Goal: Information Seeking & Learning: Find specific fact

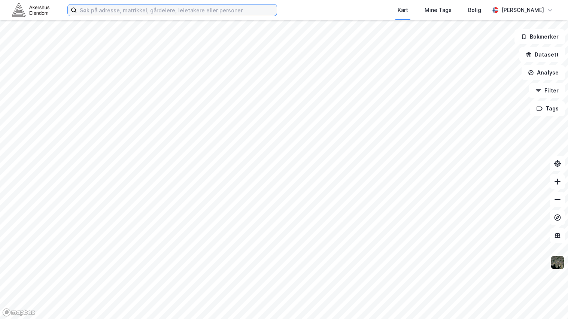
click at [87, 9] on input at bounding box center [177, 9] width 200 height 11
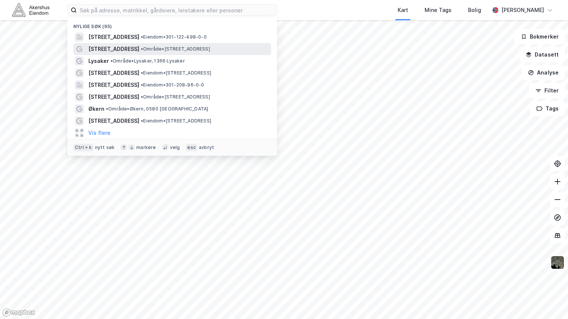
click at [141, 49] on span "•" at bounding box center [142, 49] width 2 height 6
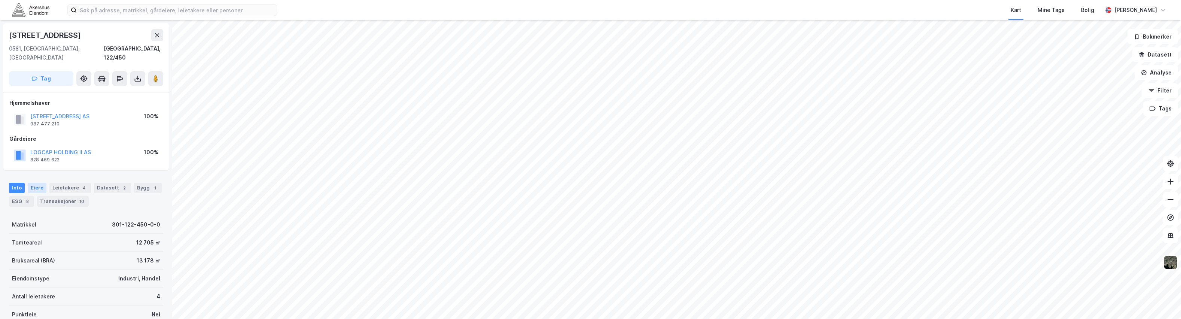
click at [37, 183] on div "Eiere" at bounding box center [37, 188] width 19 height 10
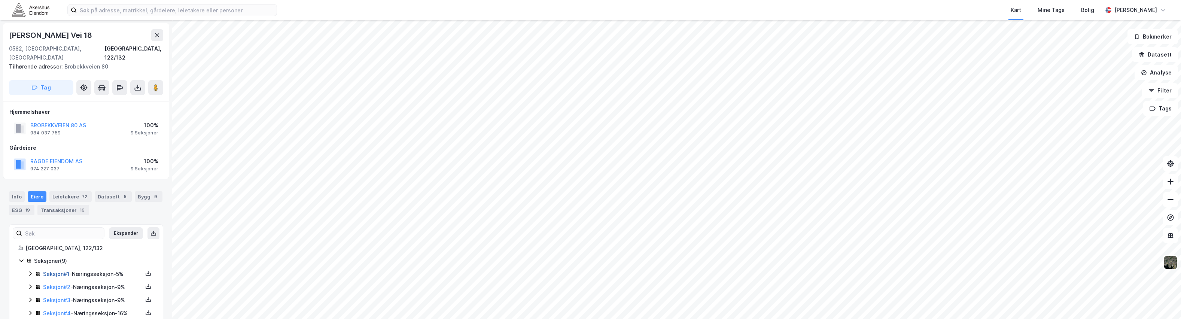
click at [57, 271] on link "Seksjon # 1" at bounding box center [56, 274] width 26 height 6
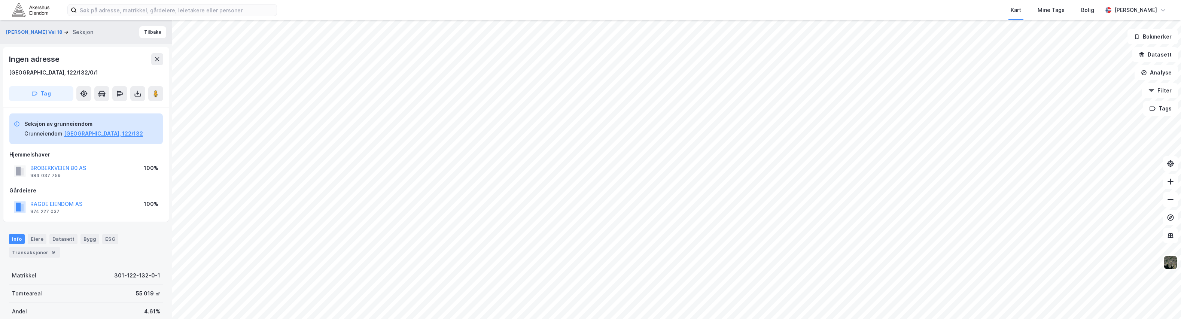
scroll to position [0, 0]
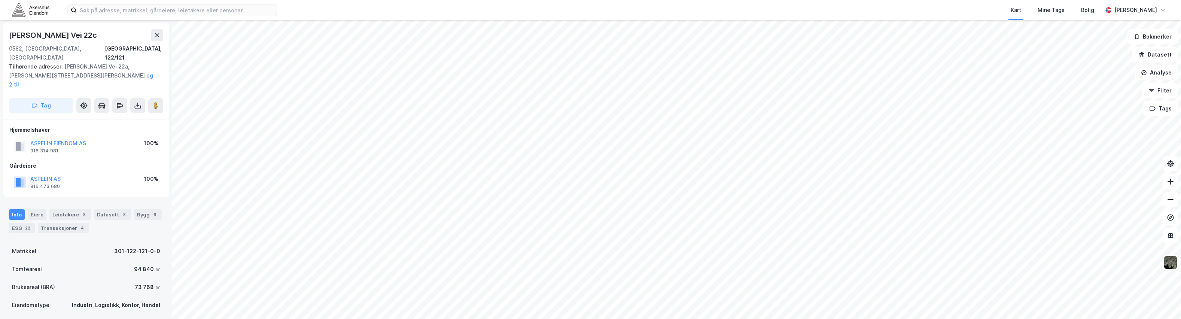
scroll to position [0, 0]
click at [0, 0] on button "ASPELIN AS" at bounding box center [0, 0] width 0 height 0
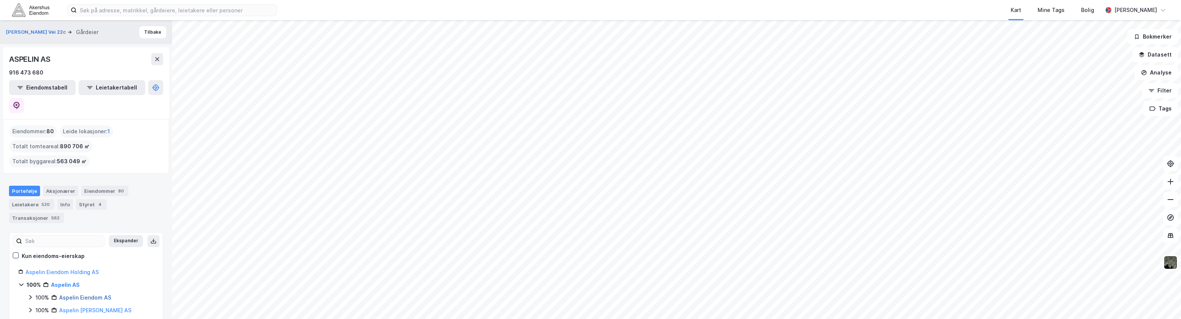
click at [79, 294] on link "Aspelin Eiendom AS" at bounding box center [85, 297] width 52 height 6
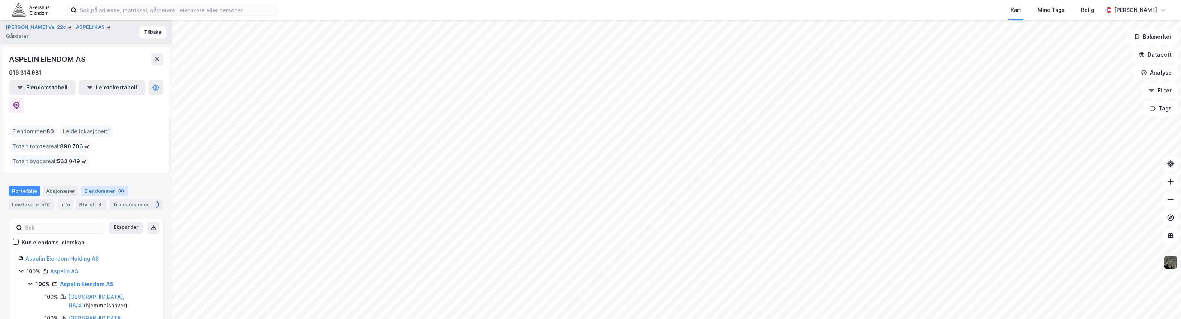
click at [93, 186] on div "Eiendommer 80" at bounding box center [104, 191] width 47 height 10
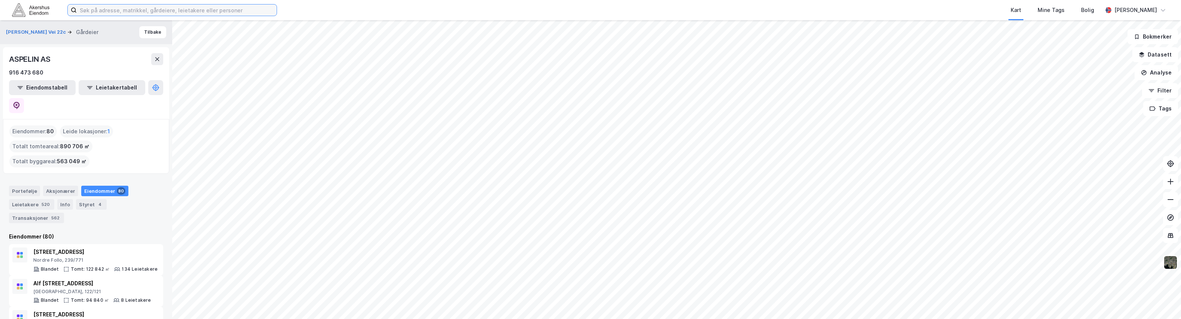
click at [99, 10] on input at bounding box center [177, 9] width 200 height 11
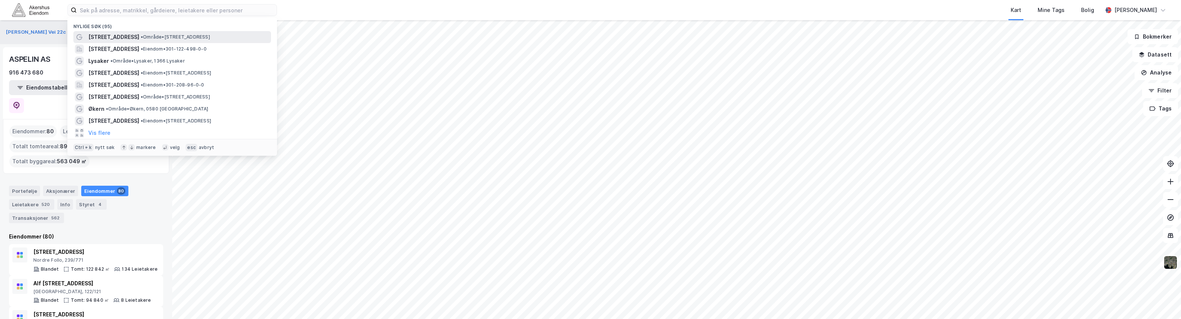
click at [109, 36] on span "[STREET_ADDRESS]" at bounding box center [113, 37] width 51 height 9
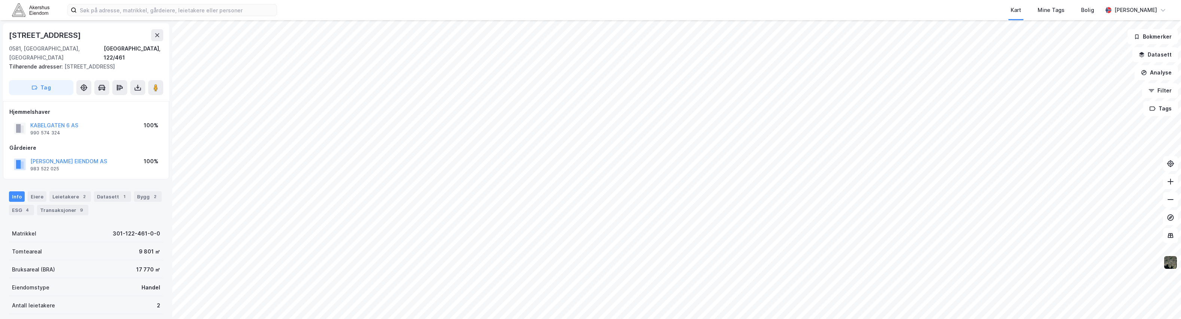
scroll to position [0, 0]
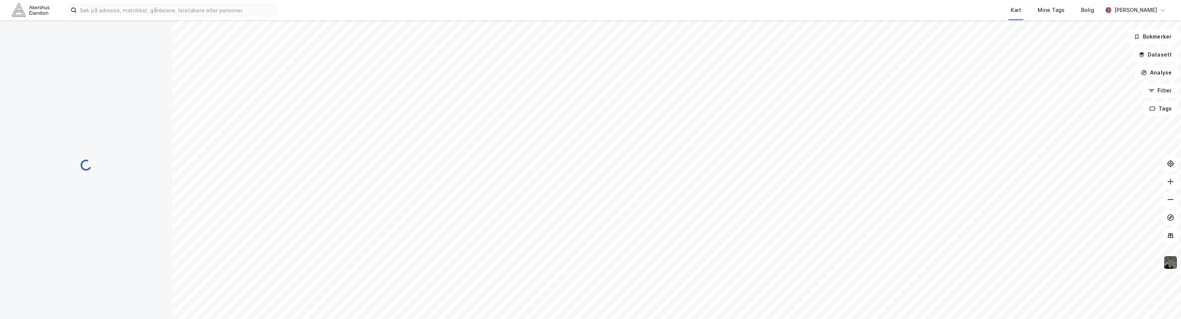
scroll to position [0, 0]
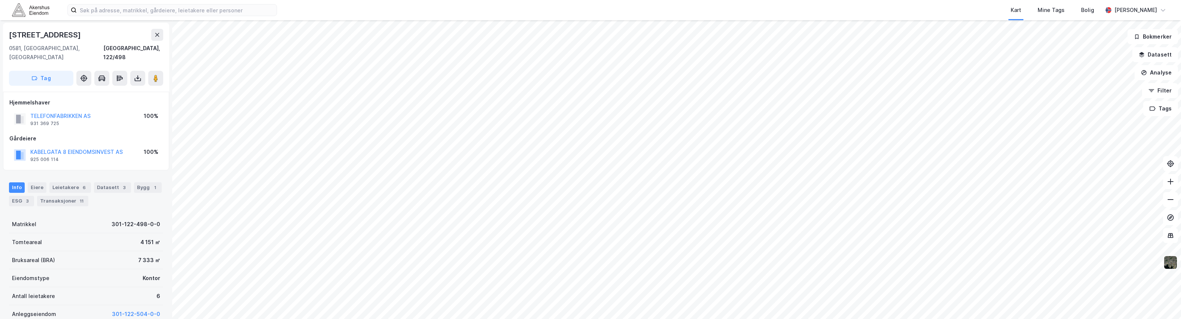
click at [568, 264] on img at bounding box center [1171, 262] width 14 height 14
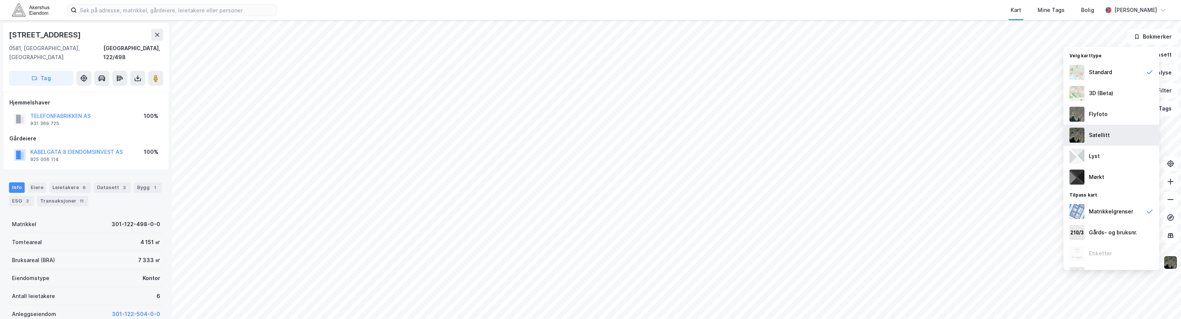
click at [568, 130] on img at bounding box center [1077, 135] width 15 height 15
click at [568, 112] on img at bounding box center [1077, 114] width 15 height 15
click at [568, 137] on img at bounding box center [1077, 135] width 15 height 15
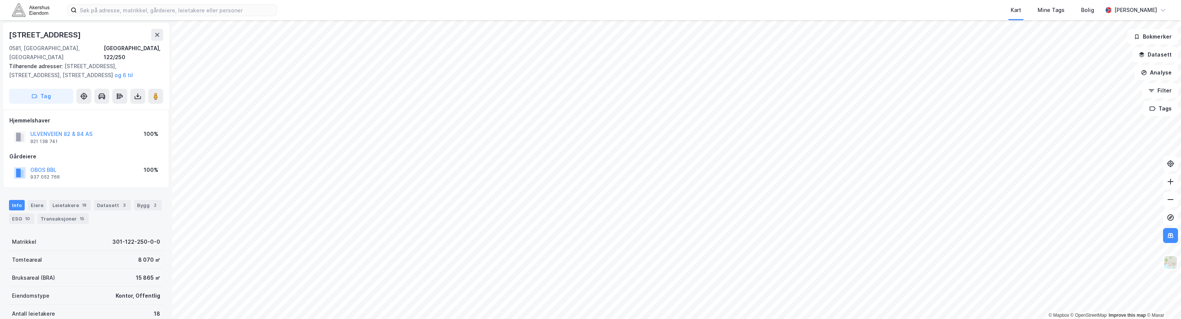
scroll to position [0, 0]
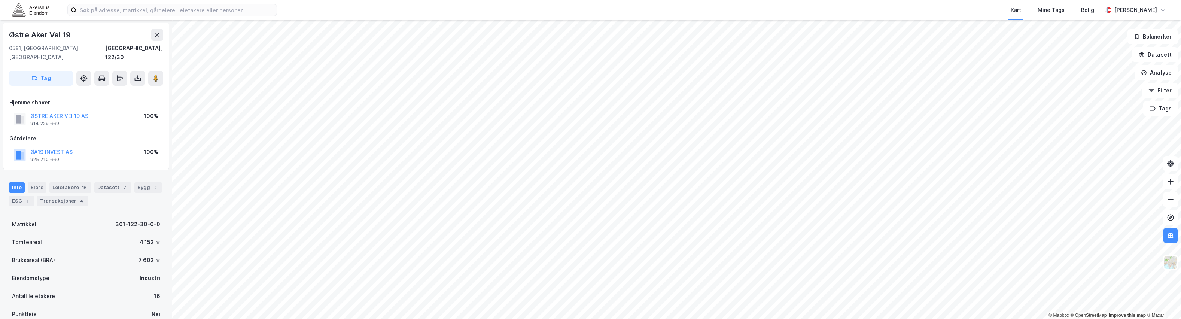
scroll to position [0, 0]
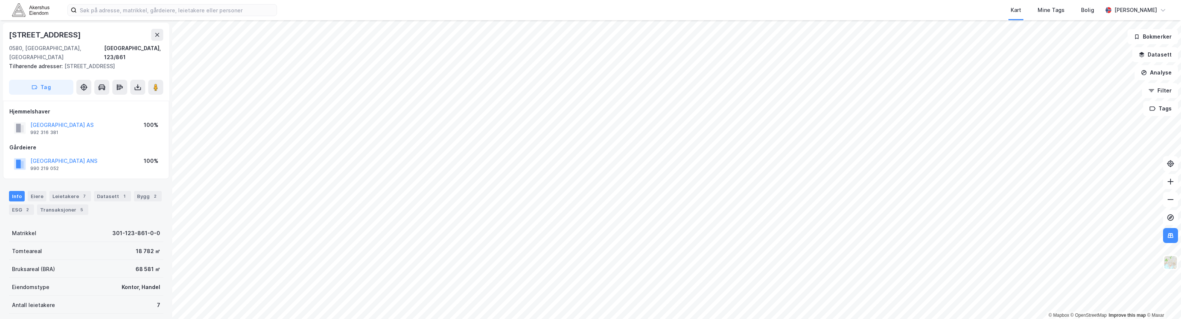
scroll to position [0, 0]
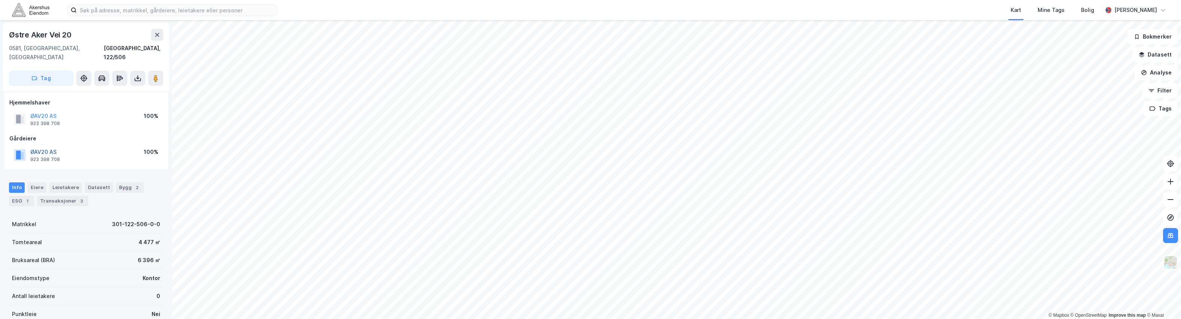
click at [0, 0] on button "ØAV20 AS" at bounding box center [0, 0] width 0 height 0
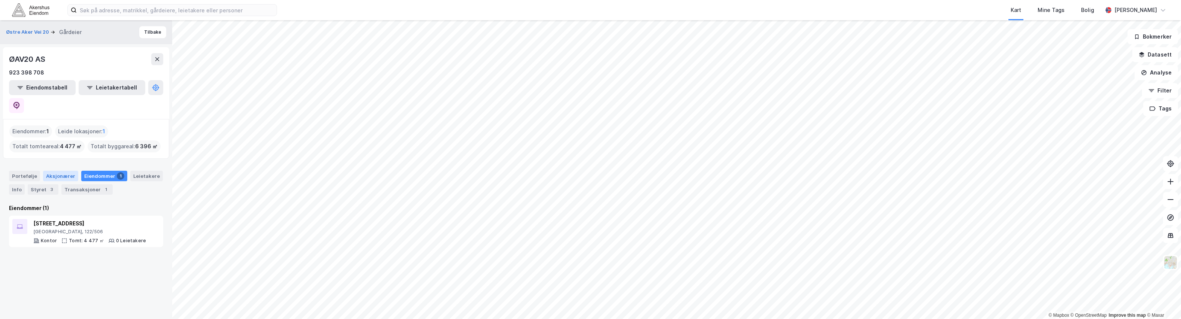
click at [49, 171] on div "Aksjonærer" at bounding box center [60, 176] width 35 height 10
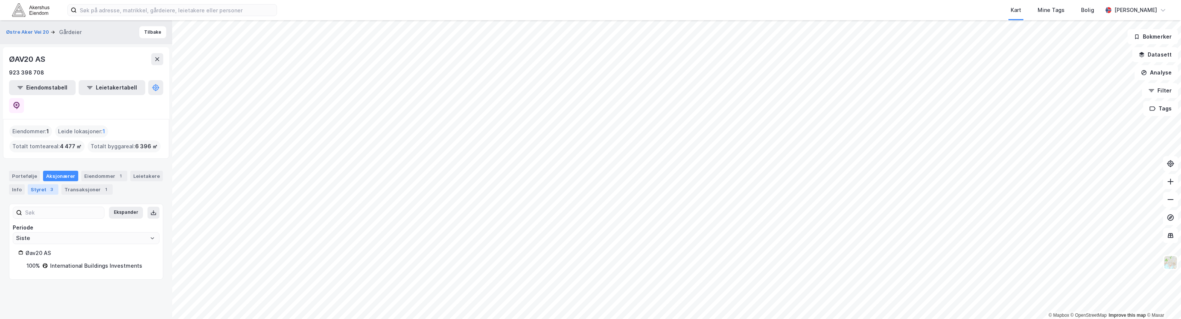
click at [48, 186] on div "3" at bounding box center [51, 189] width 7 height 7
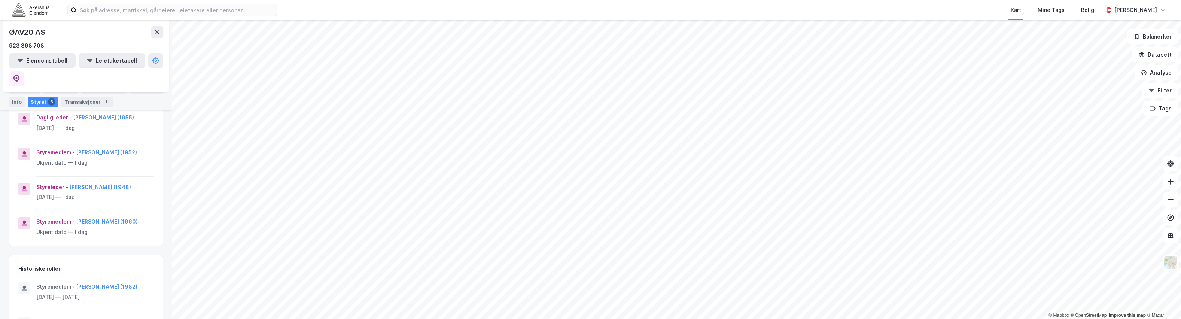
scroll to position [125, 0]
